Goal: Information Seeking & Learning: Check status

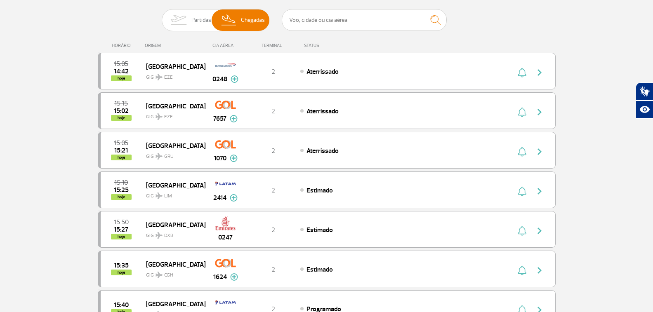
click at [190, 25] on img at bounding box center [178, 19] width 26 height 21
click at [162, 16] on input "Partidas Chegadas" at bounding box center [162, 16] width 0 height 0
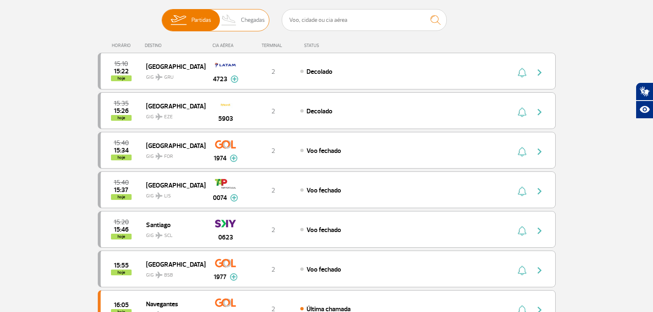
click at [248, 19] on span "Chegadas" at bounding box center [253, 19] width 24 height 21
click at [162, 16] on input "Partidas Chegadas" at bounding box center [162, 16] width 0 height 0
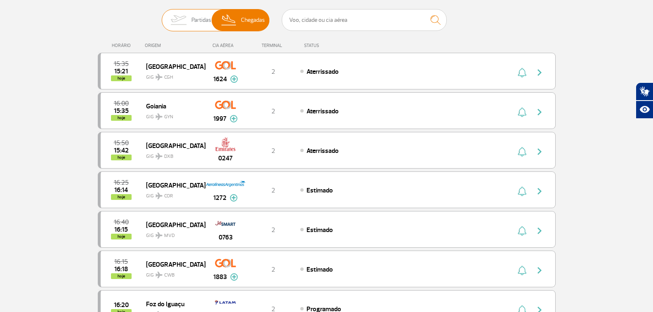
click at [183, 24] on img at bounding box center [178, 19] width 26 height 21
click at [162, 16] on input "Partidas Chegadas" at bounding box center [162, 16] width 0 height 0
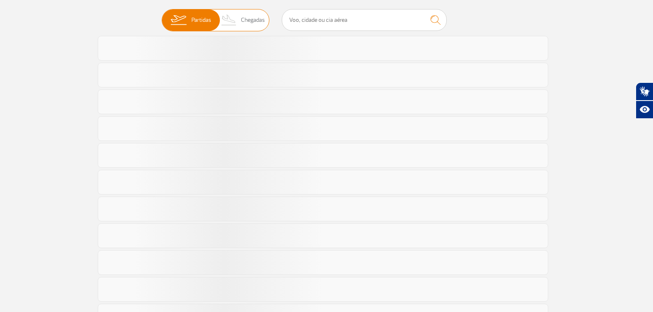
click at [237, 21] on img at bounding box center [229, 19] width 24 height 21
click at [162, 16] on input "Partidas Chegadas" at bounding box center [162, 16] width 0 height 0
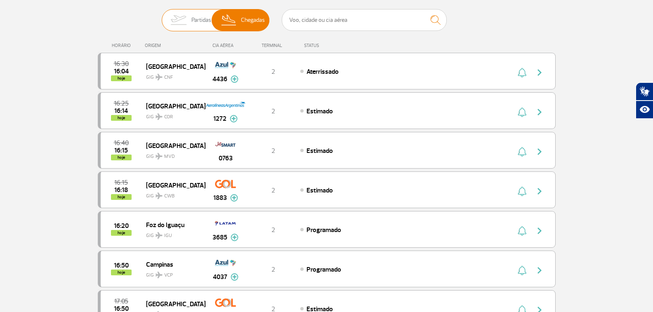
click at [212, 20] on span "Partidas Chegadas" at bounding box center [216, 20] width 108 height 22
click at [162, 16] on input "Partidas Chegadas" at bounding box center [162, 16] width 0 height 0
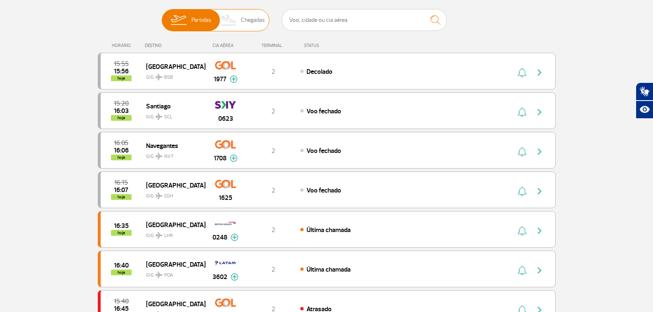
click at [242, 21] on span "Chegadas" at bounding box center [253, 19] width 24 height 21
click at [162, 16] on input "Partidas Chegadas" at bounding box center [162, 16] width 0 height 0
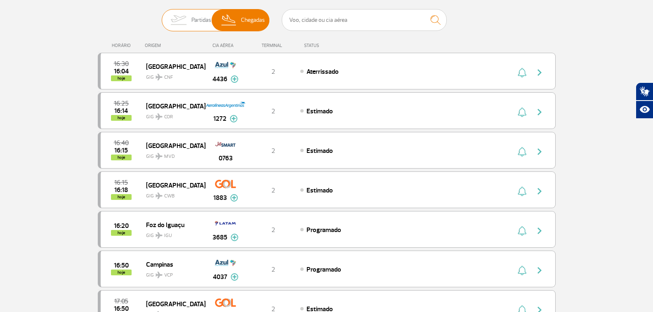
click at [182, 21] on img at bounding box center [178, 19] width 26 height 21
click at [162, 16] on input "Partidas Chegadas" at bounding box center [162, 16] width 0 height 0
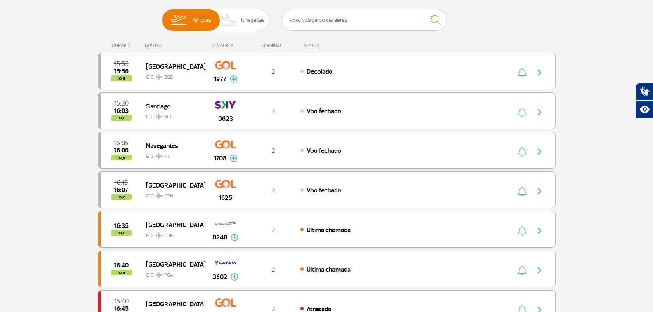
click at [233, 24] on img at bounding box center [229, 19] width 24 height 21
click at [162, 16] on input "Partidas Chegadas" at bounding box center [162, 16] width 0 height 0
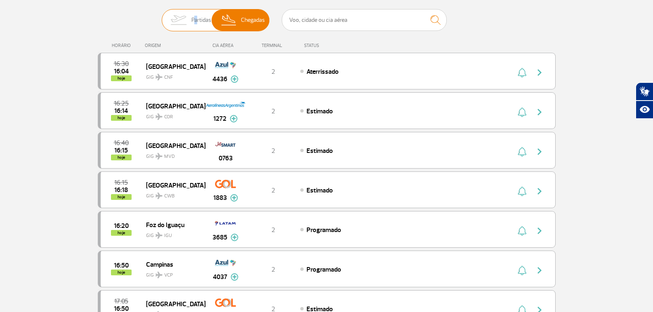
click at [193, 26] on span "Partidas" at bounding box center [201, 19] width 20 height 21
click at [186, 21] on img at bounding box center [178, 19] width 26 height 21
click at [162, 16] on input "Partidas Chegadas" at bounding box center [162, 16] width 0 height 0
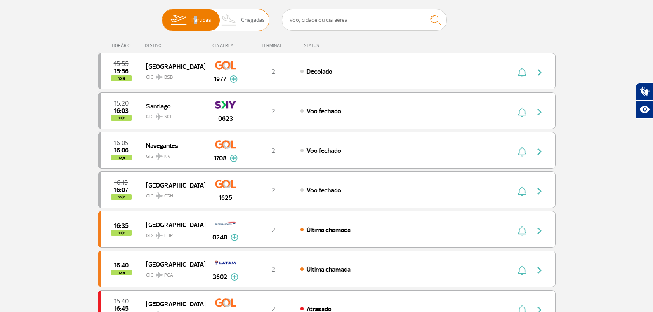
click at [243, 19] on span "Chegadas" at bounding box center [253, 19] width 24 height 21
click at [162, 16] on input "Partidas Chegadas" at bounding box center [162, 16] width 0 height 0
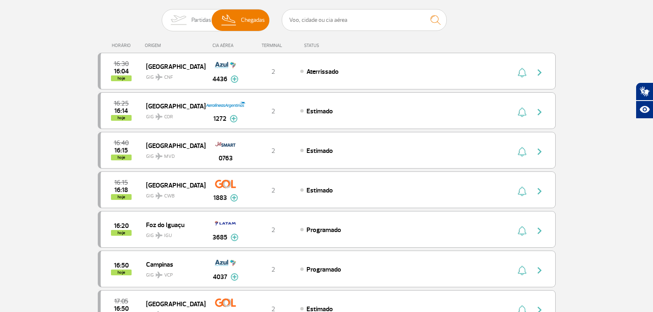
click at [193, 12] on span "Partidas" at bounding box center [201, 19] width 20 height 21
click at [162, 16] on input "Partidas Chegadas" at bounding box center [162, 16] width 0 height 0
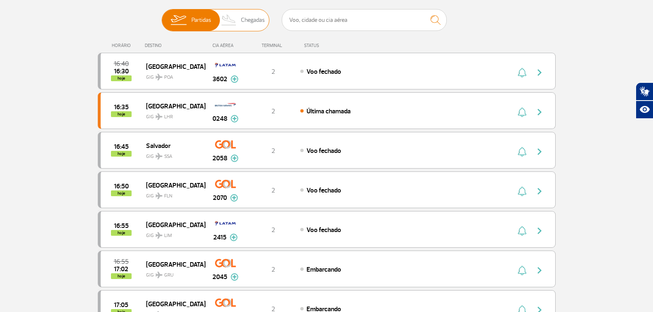
click at [228, 16] on img at bounding box center [229, 19] width 24 height 21
click at [162, 16] on input "Partidas Chegadas" at bounding box center [162, 16] width 0 height 0
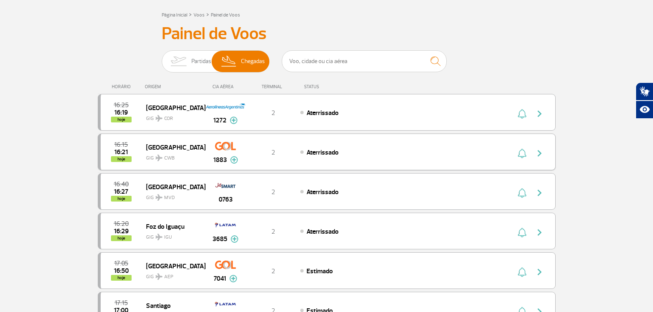
scroll to position [82, 0]
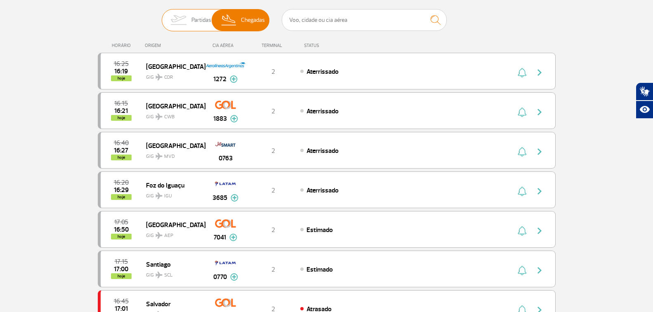
click at [200, 21] on span "Partidas" at bounding box center [201, 19] width 20 height 21
click at [162, 16] on input "Partidas Chegadas" at bounding box center [162, 16] width 0 height 0
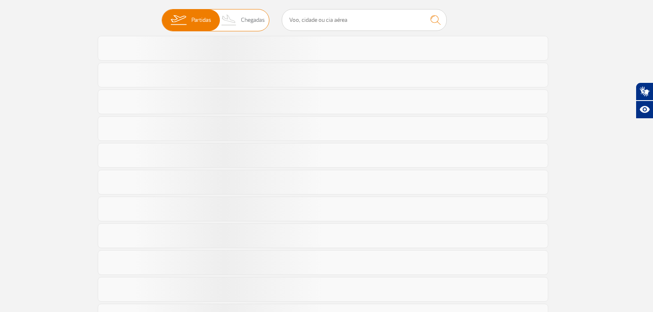
click at [240, 19] on img at bounding box center [229, 19] width 24 height 21
click at [162, 16] on input "Partidas Chegadas" at bounding box center [162, 16] width 0 height 0
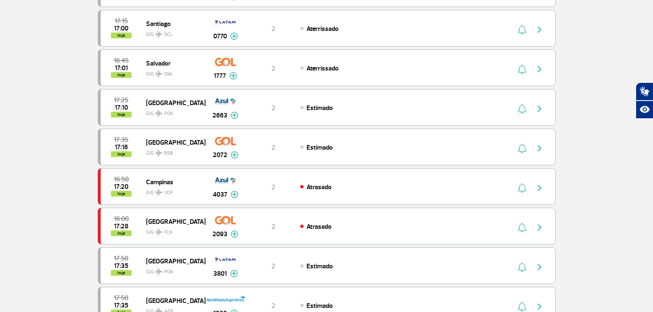
scroll to position [0, 0]
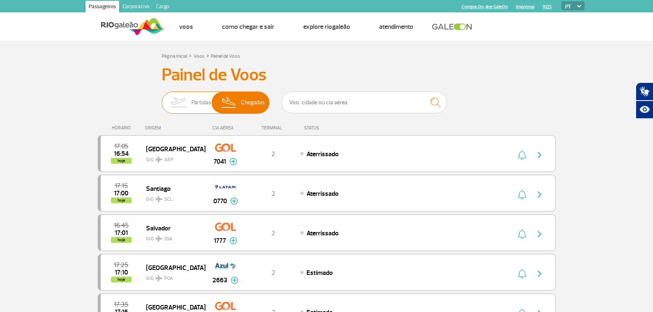
click at [188, 105] on img at bounding box center [178, 102] width 26 height 21
click at [162, 99] on input "Partidas Chegadas" at bounding box center [162, 99] width 0 height 0
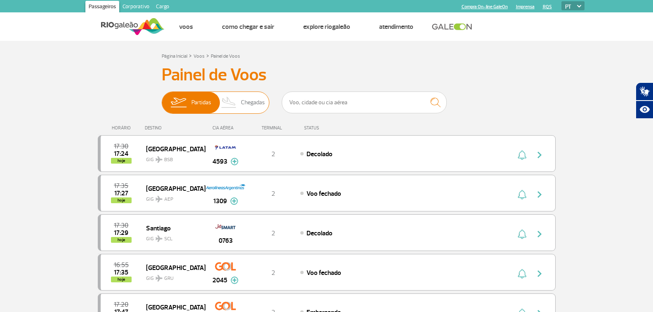
click at [220, 106] on img at bounding box center [229, 102] width 24 height 21
click at [162, 99] on input "Partidas Chegadas" at bounding box center [162, 99] width 0 height 0
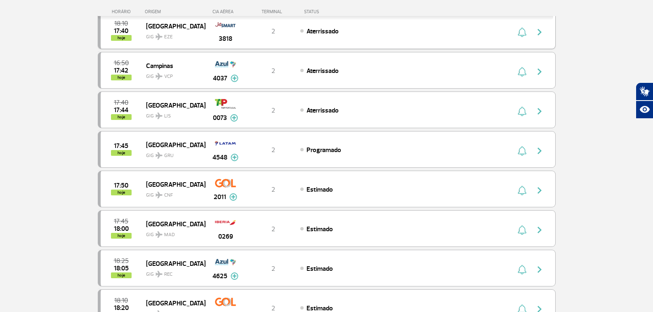
scroll to position [412, 0]
